Goal: Task Accomplishment & Management: Use online tool/utility

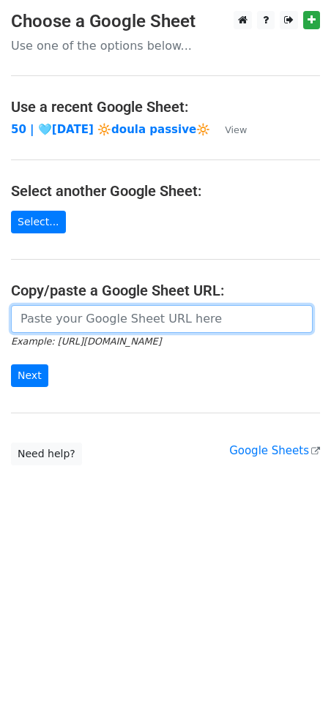
click at [82, 312] on input "url" at bounding box center [161, 319] width 301 height 28
paste input "https://docs.google.com/spreadsheets/d/1yFLPO4dDGLzNK0DlQdtc2tSgPrzcaM9QF3WmwT2…"
type input "https://docs.google.com/spreadsheets/d/1yFLPO4dDGLzNK0DlQdtc2tSgPrzcaM9QF3WmwT2…"
click at [11, 364] on input "Next" at bounding box center [29, 375] width 37 height 23
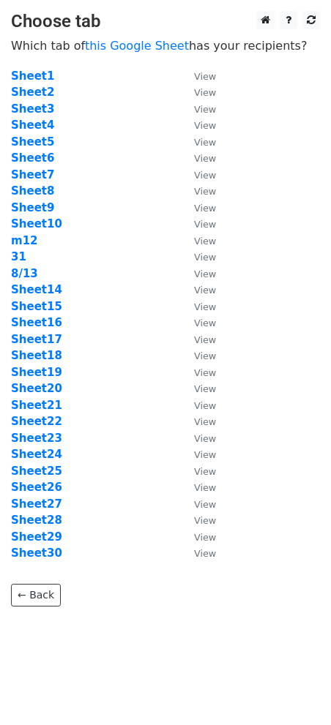
click at [32, 269] on strong "8/13" at bounding box center [24, 273] width 27 height 13
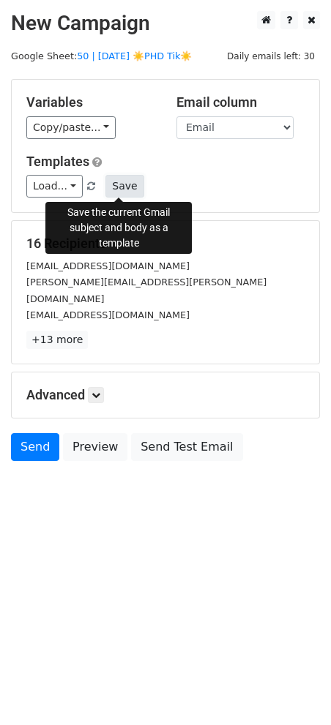
click at [119, 180] on button "Save" at bounding box center [124, 186] width 38 height 23
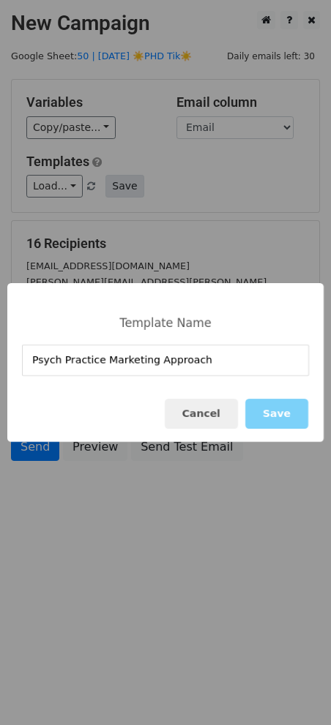
type input "Psych Practice Marketing Approach"
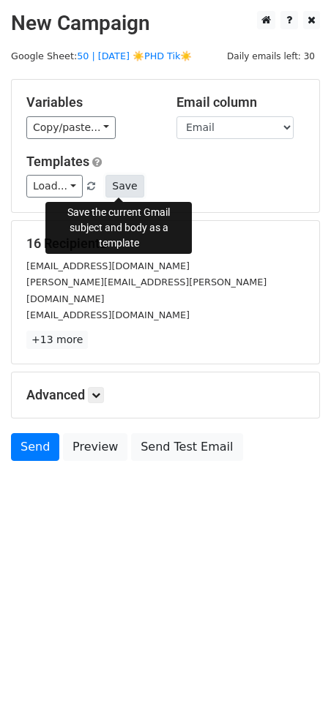
click at [122, 180] on button "Save" at bounding box center [124, 186] width 38 height 23
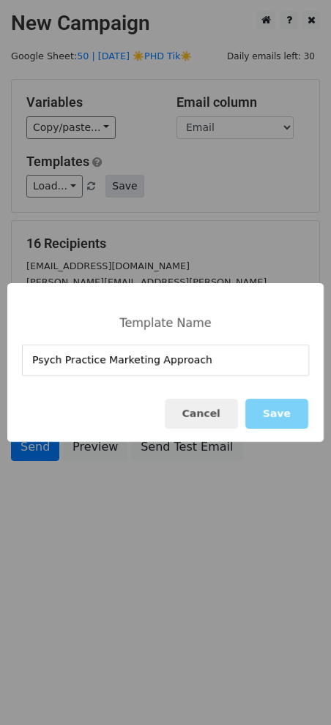
type input "Psych Practice Marketing Approach"
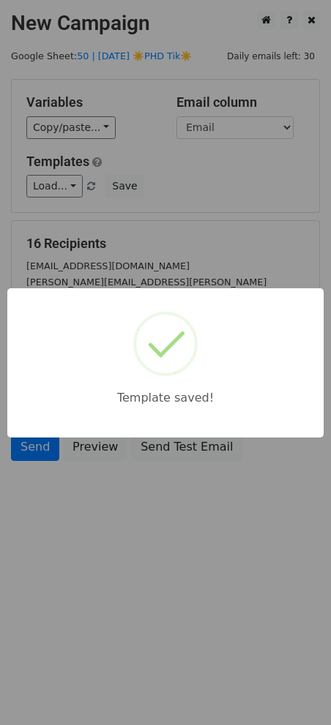
click at [178, 219] on div "Template saved!" at bounding box center [165, 362] width 331 height 725
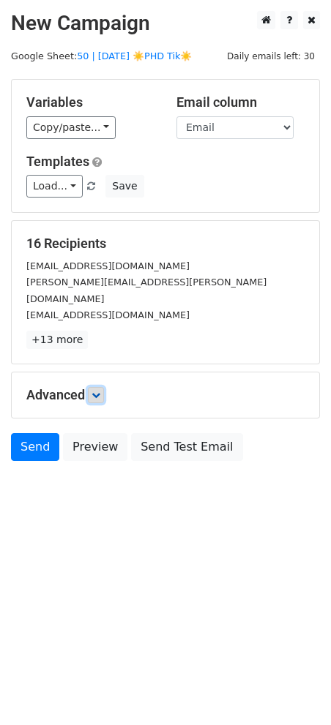
click at [94, 387] on link at bounding box center [96, 395] width 16 height 16
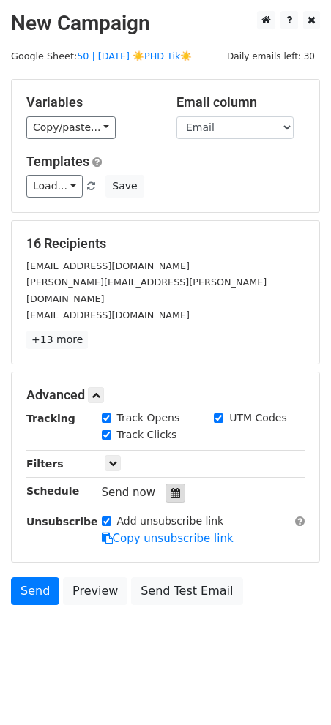
click at [170, 488] on icon at bounding box center [175, 493] width 10 height 10
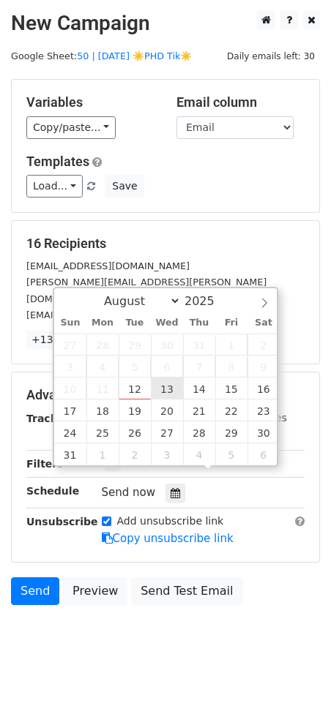
type input "2025-08-13 12:00"
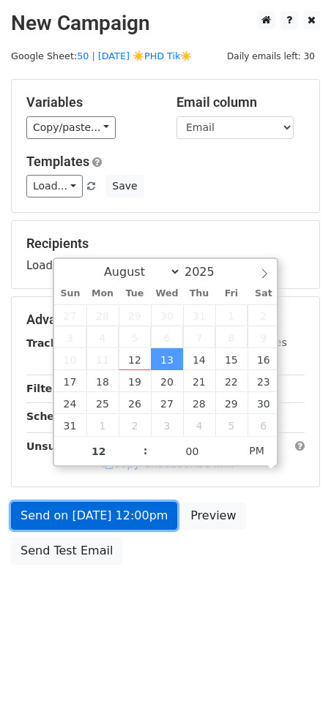
click at [113, 518] on link "Send on Aug 13 at 12:00pm" at bounding box center [94, 516] width 166 height 28
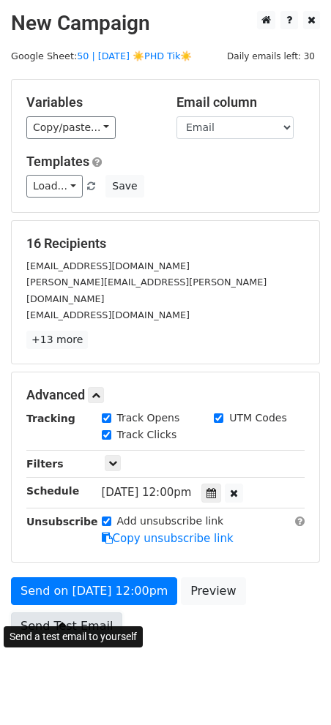
click at [72, 612] on link "Send Test Email" at bounding box center [66, 626] width 111 height 28
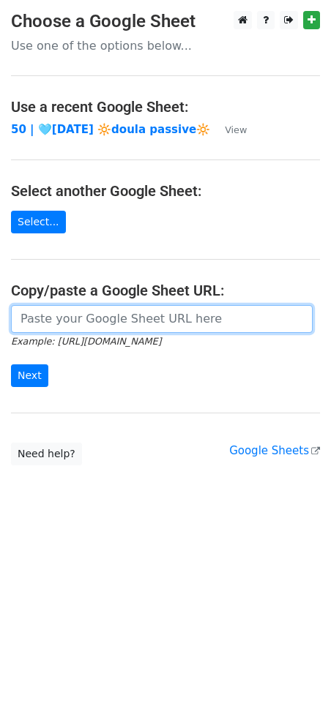
click at [75, 323] on input "url" at bounding box center [161, 319] width 301 height 28
paste input "https://docs.google.com/spreadsheets/d/1yFLPO4dDGLzNK0DlQdtc2tSgPrzcaM9QF3WmwT2…"
type input "https://docs.google.com/spreadsheets/d/1yFLPO4dDGLzNK0DlQdtc2tSgPrzcaM9QF3WmwT2…"
click at [11, 364] on input "Next" at bounding box center [29, 375] width 37 height 23
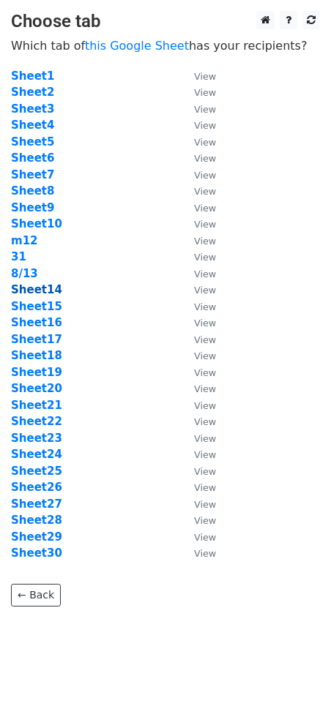
click at [45, 293] on strong "Sheet14" at bounding box center [36, 289] width 51 height 13
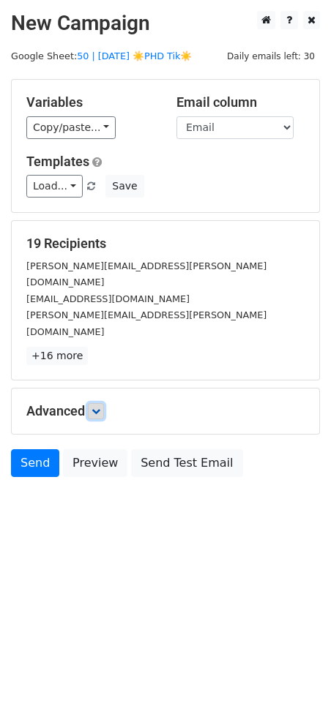
click at [98, 407] on icon at bounding box center [95, 411] width 9 height 9
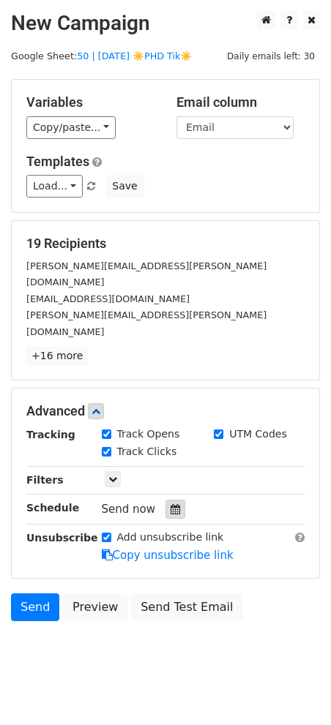
click at [171, 504] on icon at bounding box center [175, 509] width 10 height 10
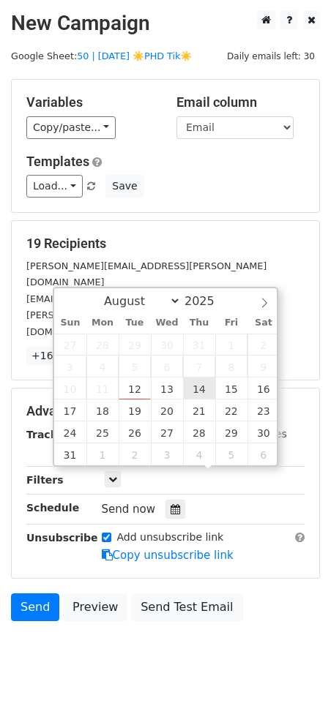
type input "2025-08-14 12:00"
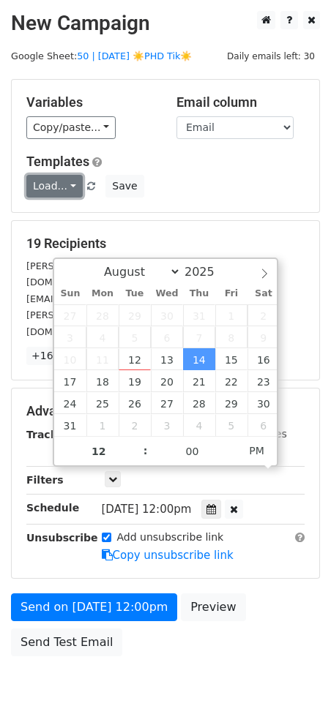
click at [61, 183] on link "Load..." at bounding box center [54, 186] width 56 height 23
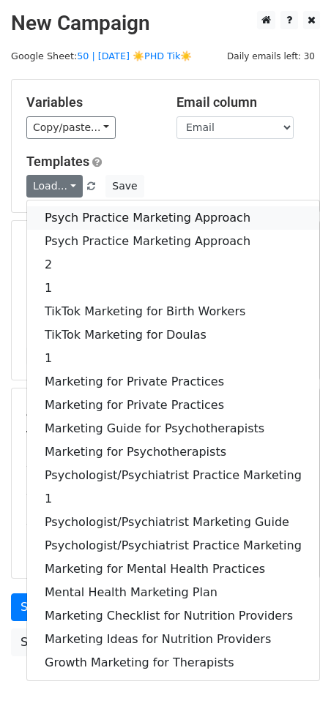
click at [73, 208] on link "Psych Practice Marketing Approach" at bounding box center [173, 217] width 292 height 23
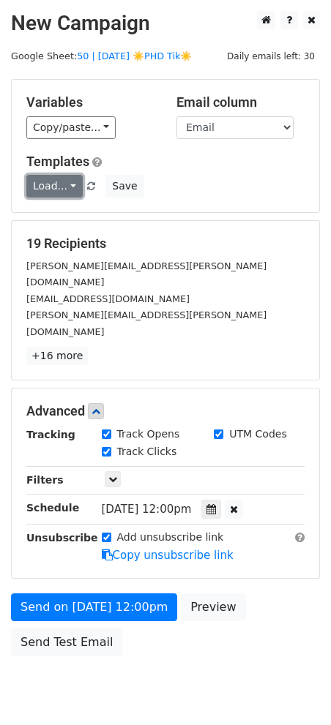
click at [45, 182] on link "Load..." at bounding box center [54, 186] width 56 height 23
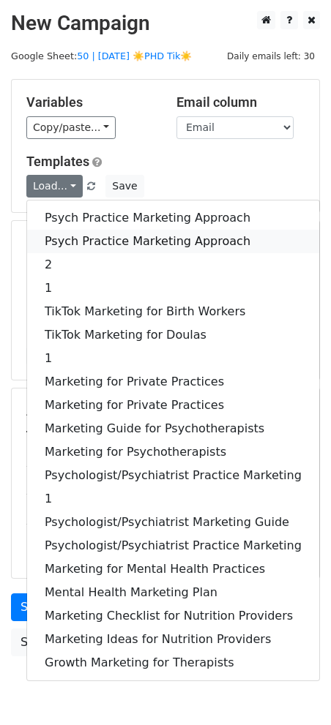
click at [46, 236] on link "Psych Practice Marketing Approach" at bounding box center [173, 241] width 292 height 23
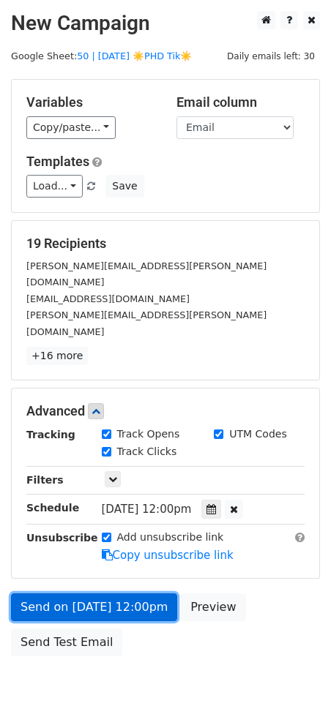
click at [130, 593] on link "Send on Aug 14 at 12:00pm" at bounding box center [94, 607] width 166 height 28
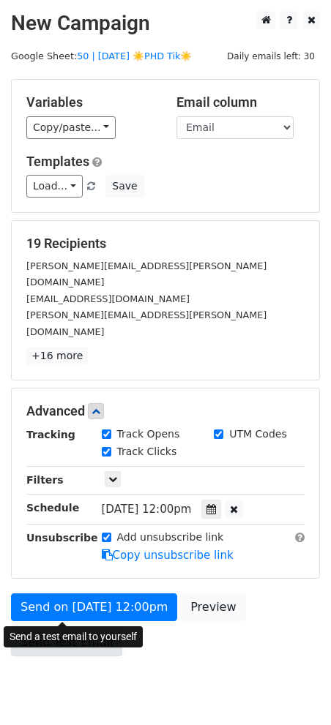
click at [51, 628] on link "Send Test Email" at bounding box center [66, 642] width 111 height 28
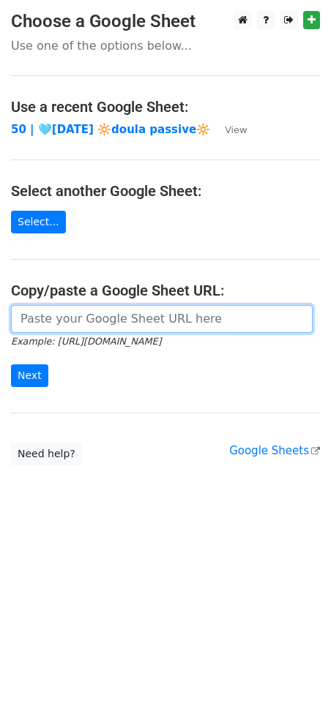
click at [57, 318] on input "url" at bounding box center [161, 319] width 301 height 28
paste input "[URL][DOMAIN_NAME]"
type input "[URL][DOMAIN_NAME]"
click at [11, 364] on input "Next" at bounding box center [29, 375] width 37 height 23
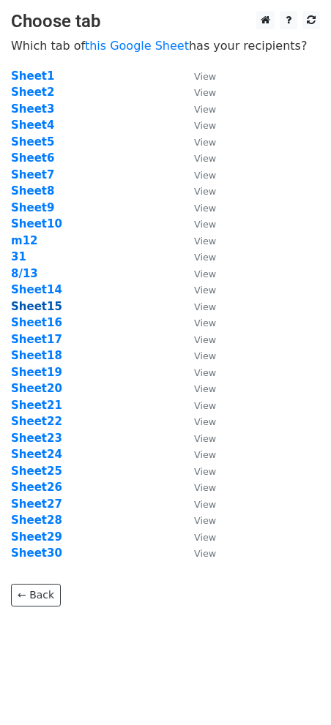
click at [45, 303] on strong "Sheet15" at bounding box center [36, 306] width 51 height 13
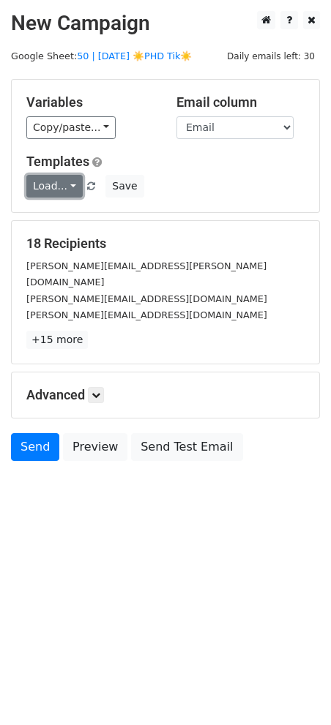
click at [53, 180] on link "Load..." at bounding box center [54, 186] width 56 height 23
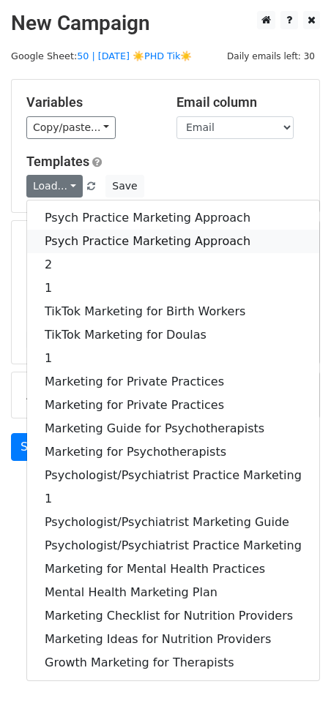
click at [68, 231] on link "Psych Practice Marketing Approach" at bounding box center [173, 241] width 292 height 23
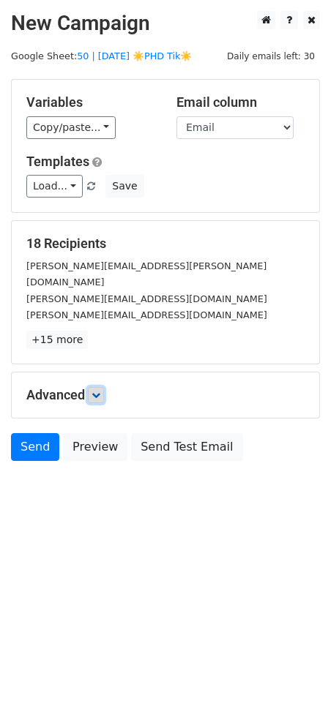
click at [100, 391] on icon at bounding box center [95, 395] width 9 height 9
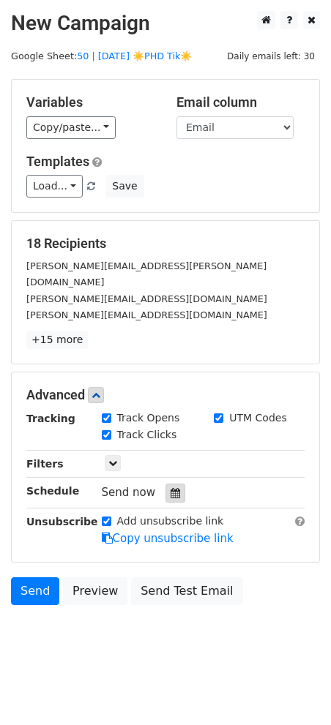
click at [176, 484] on div at bounding box center [175, 493] width 20 height 19
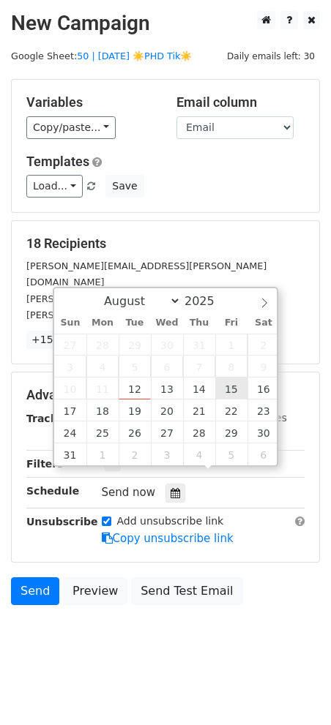
type input "2025-08-15 12:00"
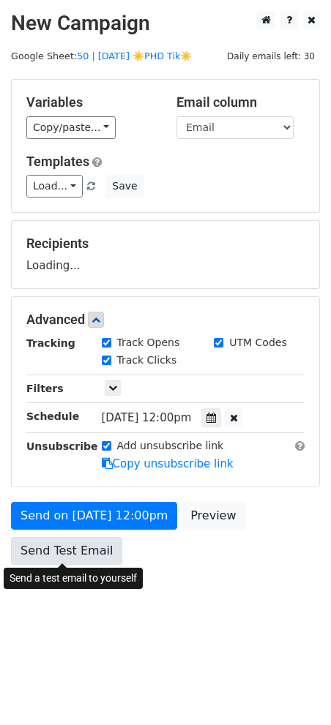
click at [91, 537] on link "Send Test Email" at bounding box center [66, 551] width 111 height 28
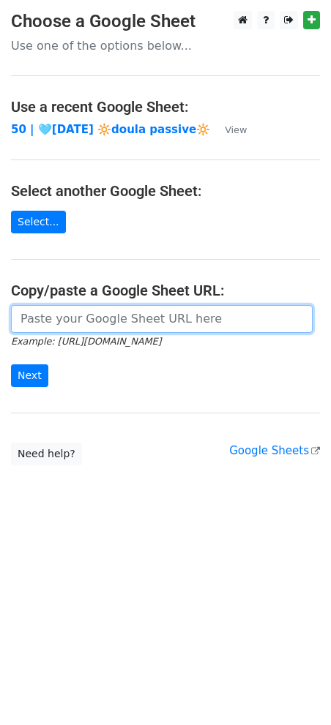
click at [116, 317] on input "url" at bounding box center [161, 319] width 301 height 28
paste input "https://docs.google.com/spreadsheets/d/1yFLPO4dDGLzNK0DlQdtc2tSgPrzcaM9QF3WmwT2…"
type input "https://docs.google.com/spreadsheets/d/1yFLPO4dDGLzNK0DlQdtc2tSgPrzcaM9QF3WmwT2…"
click at [11, 364] on input "Next" at bounding box center [29, 375] width 37 height 23
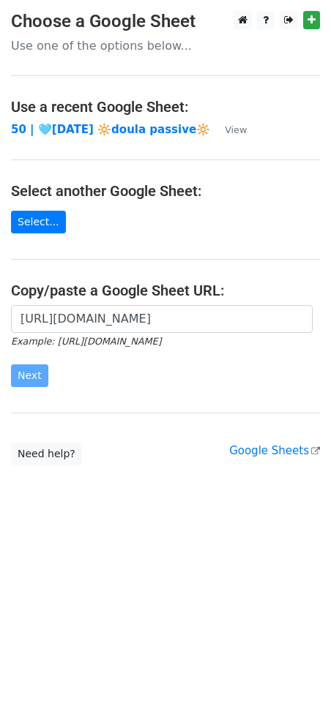
scroll to position [0, 0]
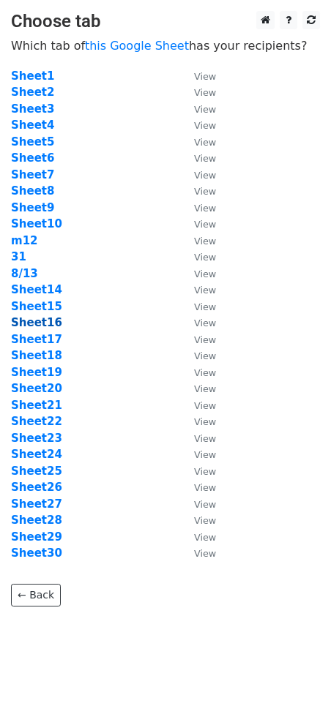
click at [48, 321] on strong "Sheet16" at bounding box center [36, 322] width 51 height 13
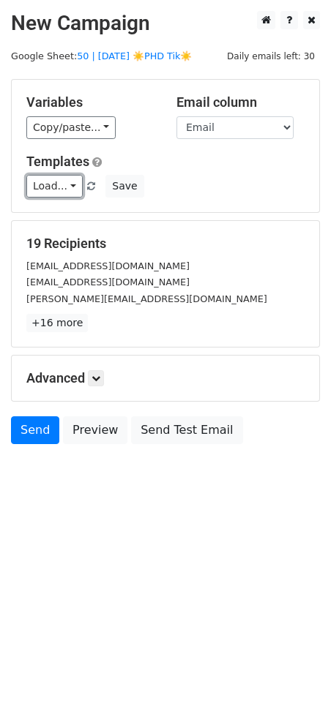
drag, startPoint x: 63, startPoint y: 179, endPoint x: 63, endPoint y: 202, distance: 22.7
click at [63, 180] on link "Load..." at bounding box center [54, 186] width 56 height 23
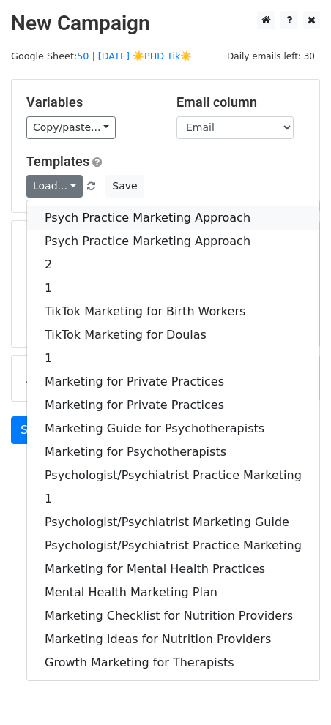
click at [64, 206] on link "Psych Practice Marketing Approach" at bounding box center [173, 217] width 292 height 23
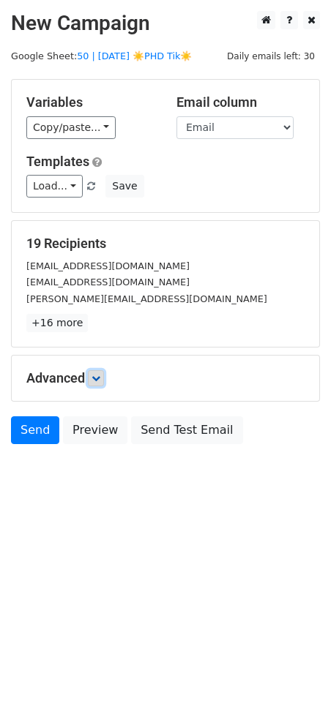
click at [99, 370] on link at bounding box center [96, 378] width 16 height 16
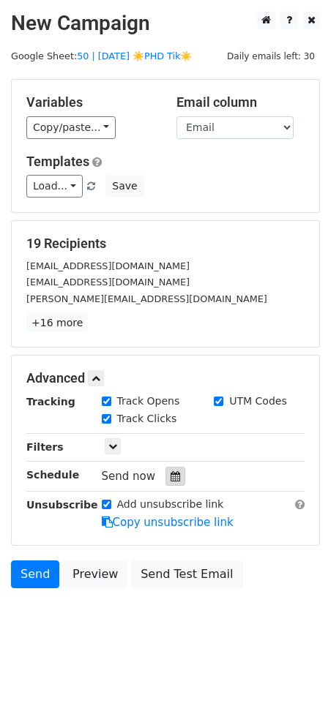
click at [170, 479] on icon at bounding box center [175, 476] width 10 height 10
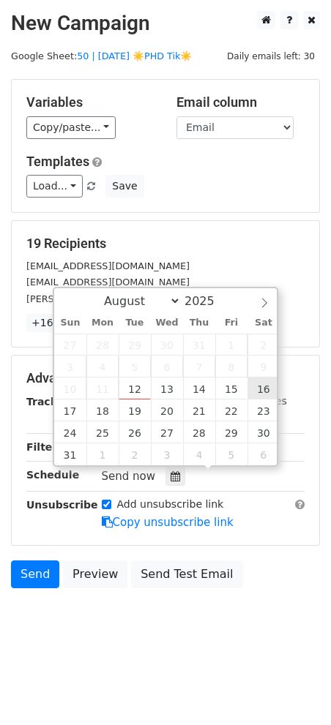
type input "[DATE] 12:00"
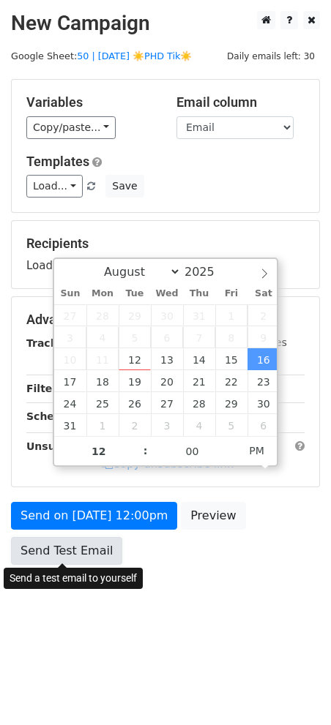
click at [89, 550] on link "Send Test Email" at bounding box center [66, 551] width 111 height 28
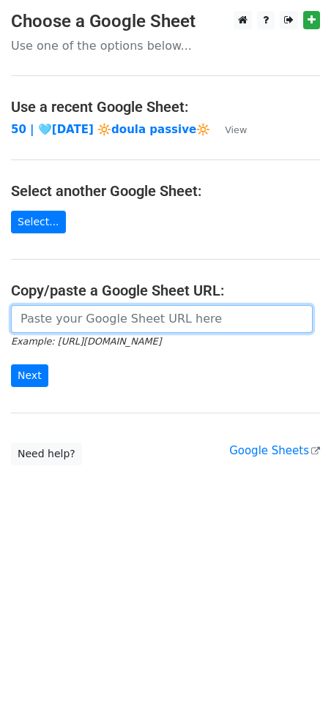
click at [103, 316] on input "url" at bounding box center [161, 319] width 301 height 28
paste input "[URL][DOMAIN_NAME]"
type input "[URL][DOMAIN_NAME]"
click at [11, 364] on input "Next" at bounding box center [29, 375] width 37 height 23
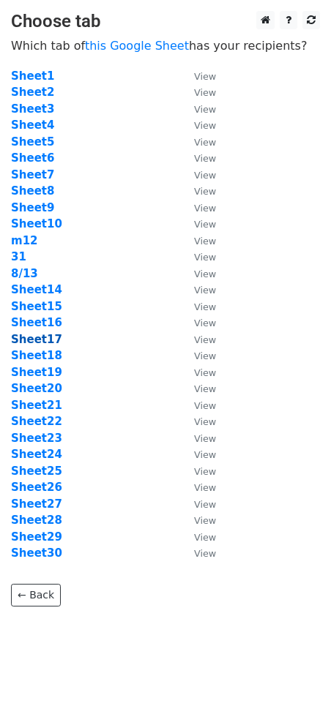
click at [39, 336] on strong "Sheet17" at bounding box center [36, 339] width 51 height 13
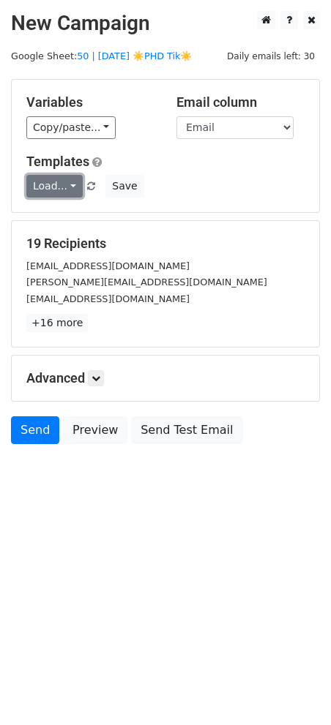
click at [62, 187] on link "Load..." at bounding box center [54, 186] width 56 height 23
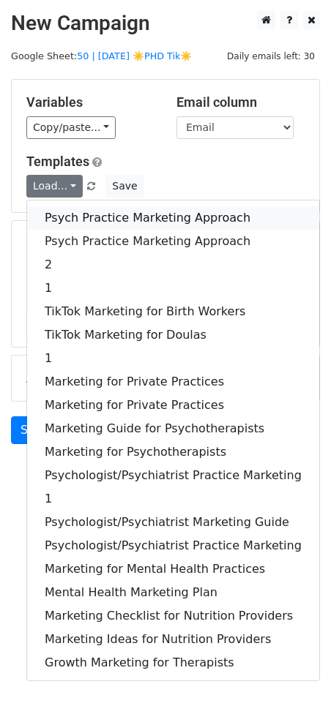
click at [62, 216] on link "Psych Practice Marketing Approach" at bounding box center [173, 217] width 292 height 23
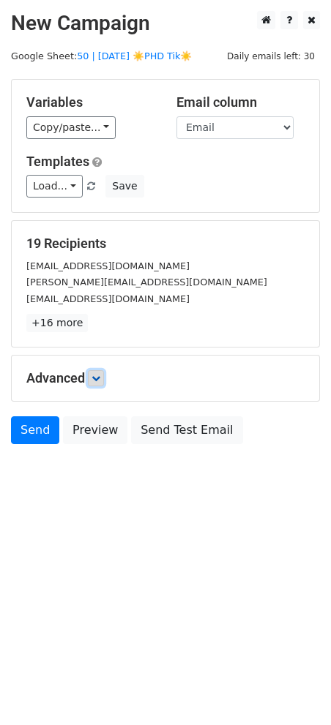
click at [104, 372] on link at bounding box center [96, 378] width 16 height 16
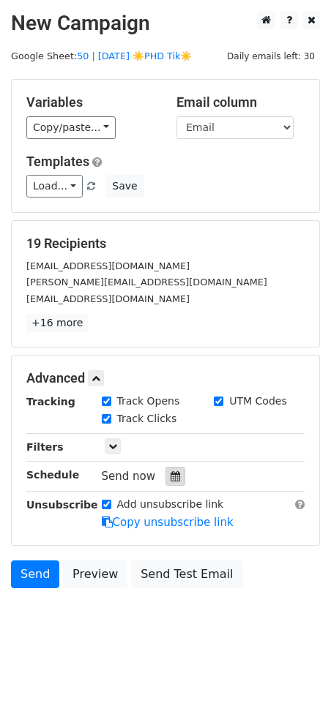
click at [170, 479] on icon at bounding box center [175, 476] width 10 height 10
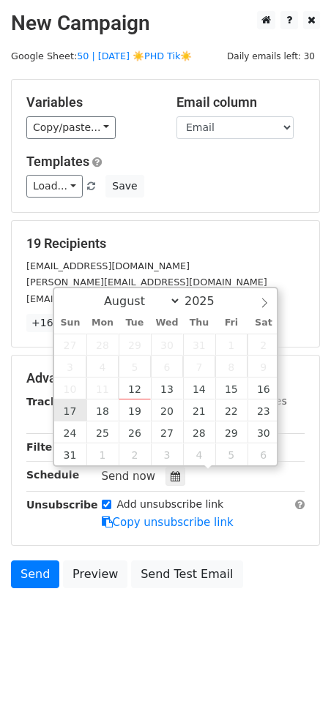
type input "[DATE] 12:00"
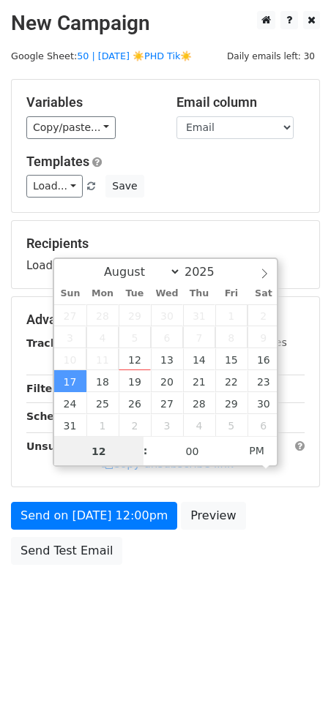
type input "1"
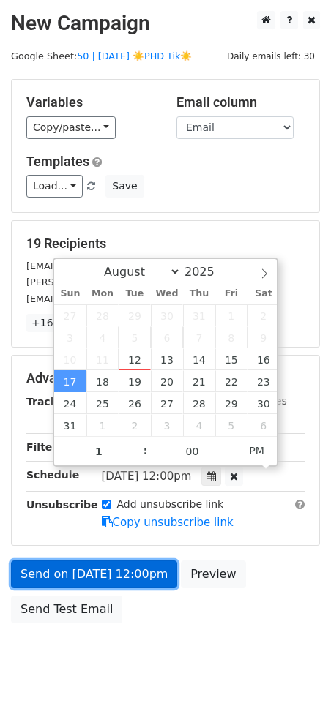
type input "[DATE] 13:00"
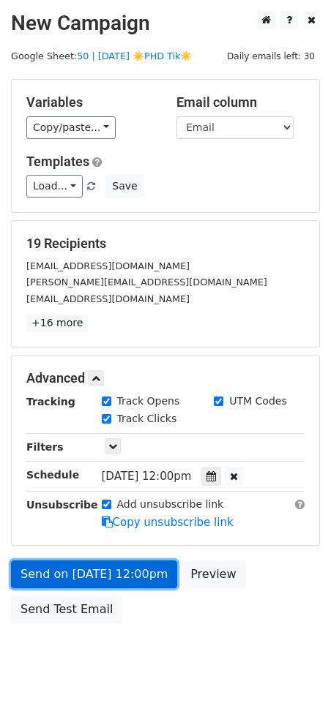
click at [53, 566] on link "Send on [DATE] 12:00pm" at bounding box center [94, 574] width 166 height 28
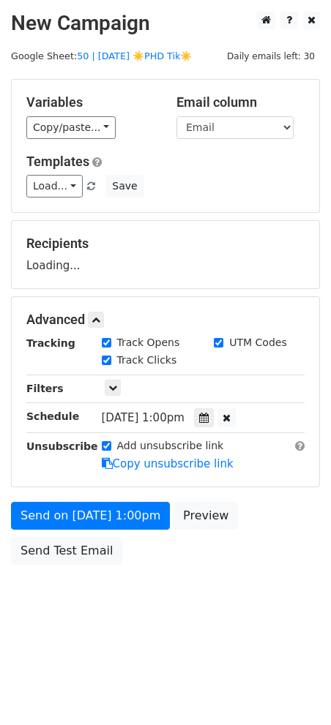
click at [69, 602] on body "New Campaign Daily emails left: 30 Google Sheet: 50 | [DATE] ☀️PHD Tik☀️ Variab…" at bounding box center [165, 321] width 331 height 620
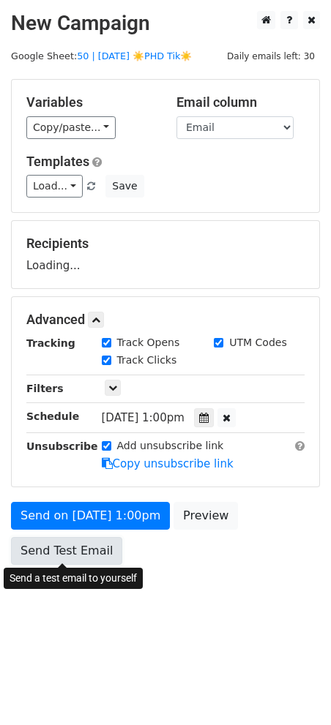
click at [67, 561] on link "Send Test Email" at bounding box center [66, 551] width 111 height 28
